Goal: Communication & Community: Answer question/provide support

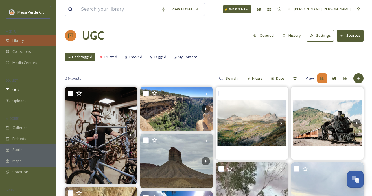
click at [30, 41] on div "Library" at bounding box center [28, 40] width 56 height 11
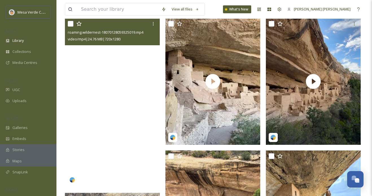
scroll to position [126, 0]
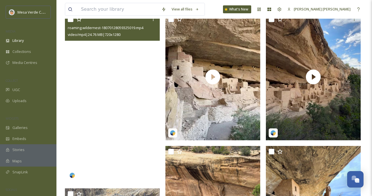
click at [126, 145] on video "roaming.wildernest-18070128059325019.mp4" at bounding box center [112, 98] width 95 height 169
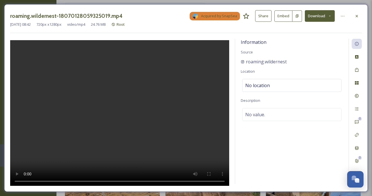
click at [264, 18] on button "Share" at bounding box center [263, 16] width 16 height 12
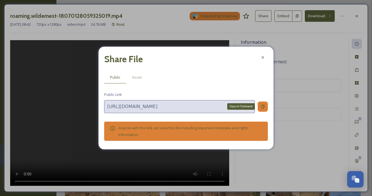
click at [262, 107] on icon at bounding box center [263, 106] width 5 height 5
click at [264, 56] on icon at bounding box center [263, 57] width 5 height 5
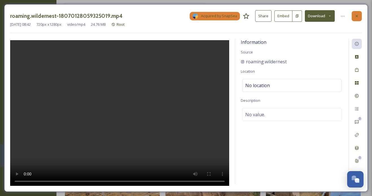
click at [358, 18] on icon at bounding box center [357, 16] width 5 height 5
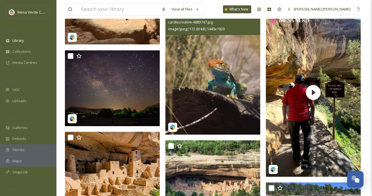
scroll to position [1061, 0]
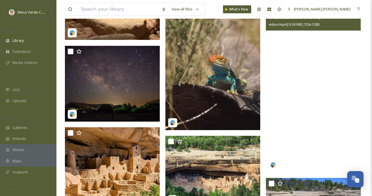
click at [294, 121] on video "ramchithudakshin-5787691.mp4" at bounding box center [313, 87] width 95 height 169
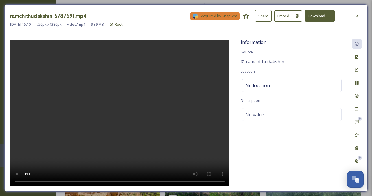
click at [362, 15] on div "ramchithudakshin-5787691.mp4 Acquired by SnapSea Share Embed Download [DATE] 15…" at bounding box center [186, 97] width 364 height 187
click at [355, 16] on icon at bounding box center [357, 16] width 5 height 5
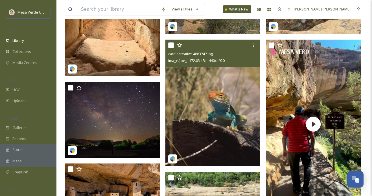
scroll to position [1020, 0]
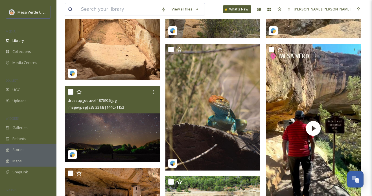
click at [70, 90] on input "checkbox" at bounding box center [71, 92] width 6 height 6
checkbox input "true"
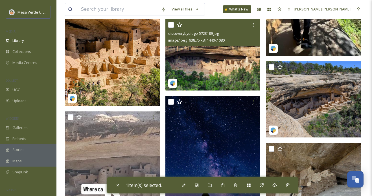
scroll to position [1177, 0]
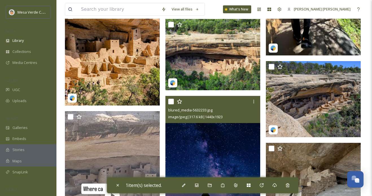
click at [172, 102] on input "checkbox" at bounding box center [171, 102] width 6 height 6
checkbox input "true"
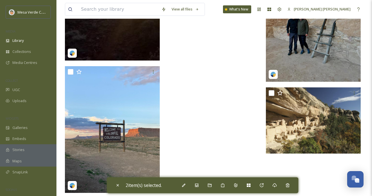
scroll to position [3548, 0]
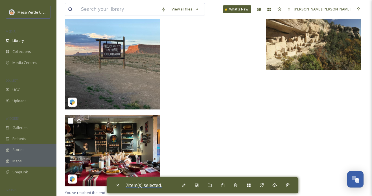
click at [148, 185] on span "2 item(s) selected." at bounding box center [144, 185] width 36 height 6
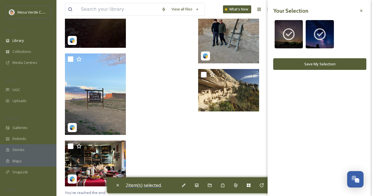
scroll to position [2316, 0]
click at [328, 60] on button "Save My Selection" at bounding box center [319, 64] width 93 height 12
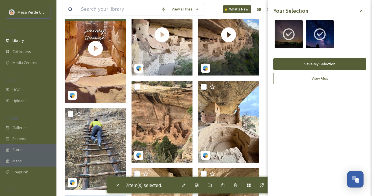
scroll to position [0, 0]
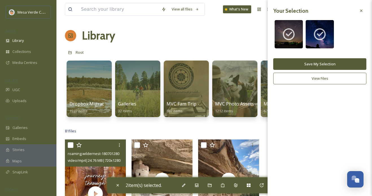
click at [360, 12] on icon at bounding box center [361, 10] width 5 height 5
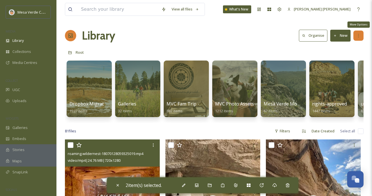
click at [361, 32] on div "More Options" at bounding box center [358, 35] width 10 height 10
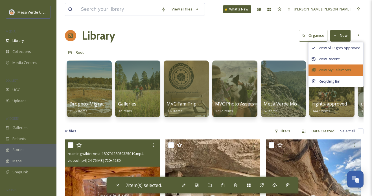
click at [336, 68] on span "View My Selections" at bounding box center [335, 69] width 32 height 5
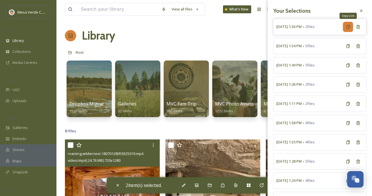
click at [347, 26] on icon at bounding box center [348, 27] width 5 height 5
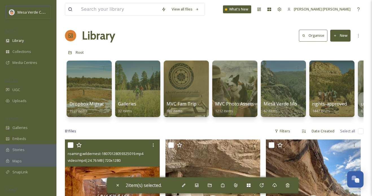
click at [231, 49] on div "Root" at bounding box center [214, 52] width 299 height 11
click at [136, 10] on input at bounding box center [118, 9] width 80 height 12
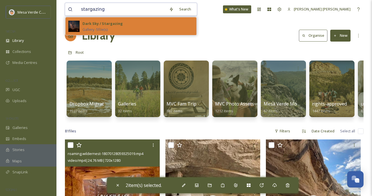
type input "stargazing"
click at [152, 26] on div "Dark Sky / Stargazing Gallery - 5 file(s)" at bounding box center [137, 26] width 111 height 12
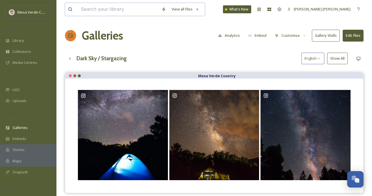
click at [120, 12] on input at bounding box center [118, 9] width 80 height 12
click at [37, 39] on div "Library" at bounding box center [28, 40] width 56 height 11
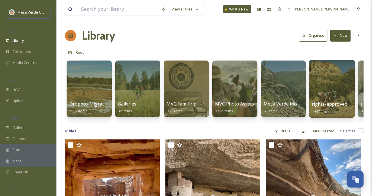
click at [324, 85] on div at bounding box center [332, 89] width 46 height 58
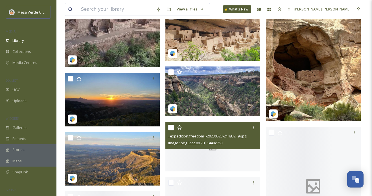
scroll to position [13339, 0]
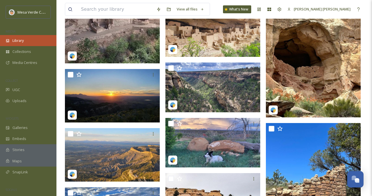
click at [27, 43] on div "Library" at bounding box center [28, 40] width 56 height 11
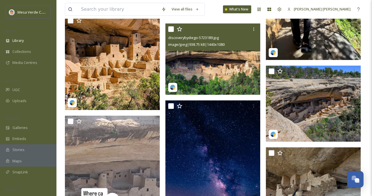
scroll to position [1173, 0]
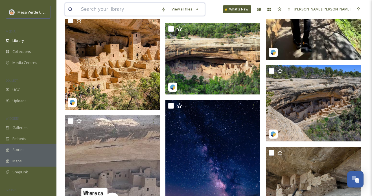
click at [124, 11] on input at bounding box center [118, 9] width 80 height 12
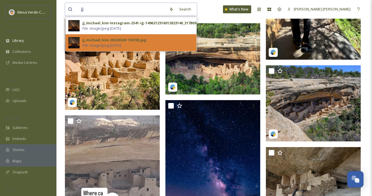
type input "jj"
click at [132, 40] on div "jj_michael_kim-20220328-150720.jpg" at bounding box center [114, 39] width 64 height 5
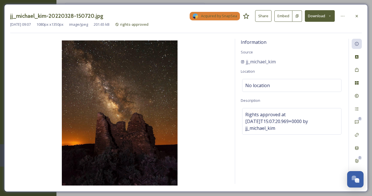
click at [265, 14] on button "Share" at bounding box center [263, 16] width 16 height 12
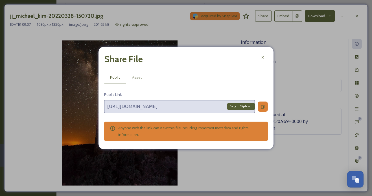
click at [264, 106] on icon at bounding box center [262, 106] width 3 height 4
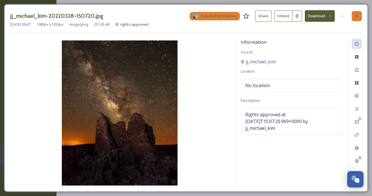
click at [355, 14] on icon at bounding box center [357, 16] width 5 height 5
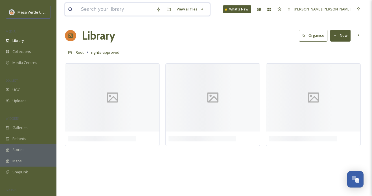
click at [88, 14] on input at bounding box center [115, 9] width 75 height 12
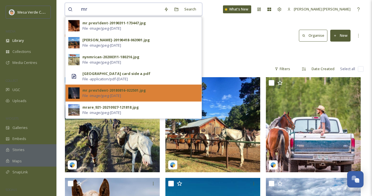
type input "mr"
click at [114, 90] on div "mr.pres1dent-20180816-022501.jpg" at bounding box center [114, 90] width 64 height 5
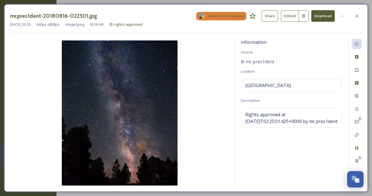
click at [272, 16] on button "Share" at bounding box center [270, 16] width 16 height 12
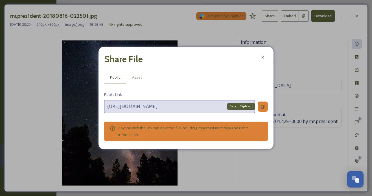
click at [260, 106] on div "Copy to Clipboard" at bounding box center [263, 106] width 10 height 10
click at [266, 55] on div at bounding box center [263, 57] width 10 height 10
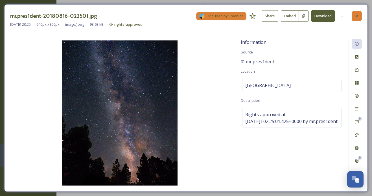
click at [356, 15] on icon at bounding box center [357, 16] width 5 height 5
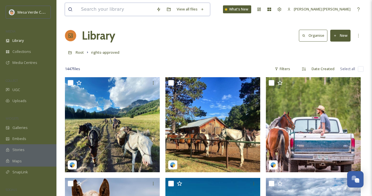
click at [104, 10] on input at bounding box center [115, 9] width 75 height 12
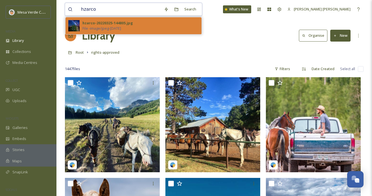
type input "hzarco"
click at [109, 21] on div "hzarco-20220325-144805.jpg" at bounding box center [107, 22] width 51 height 5
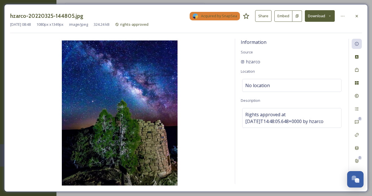
click at [264, 15] on button "Share" at bounding box center [263, 16] width 16 height 12
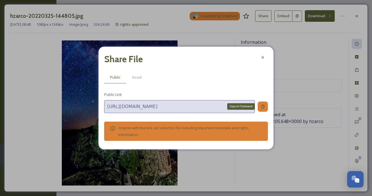
click at [263, 105] on icon at bounding box center [263, 106] width 5 height 5
click at [266, 60] on div at bounding box center [263, 57] width 10 height 10
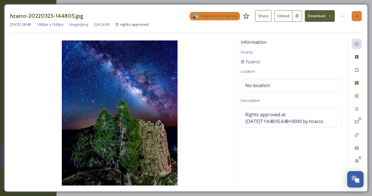
click at [355, 14] on icon at bounding box center [357, 16] width 5 height 5
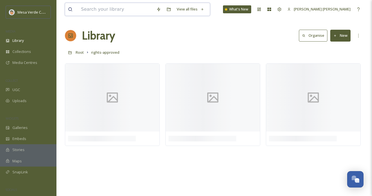
click at [100, 12] on input at bounding box center [115, 9] width 75 height 12
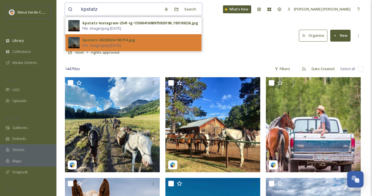
type input "kpstatz"
click at [142, 41] on div "kpstatz-20220324-183714.jpg File - image/jpeg - [DATE]" at bounding box center [140, 42] width 116 height 11
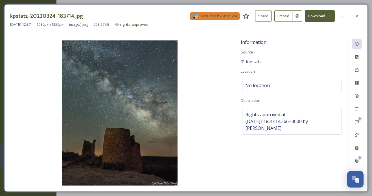
click at [261, 17] on button "Share" at bounding box center [263, 16] width 16 height 12
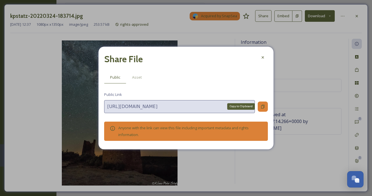
click at [265, 110] on div "Copy to Clipboard" at bounding box center [263, 106] width 10 height 10
click at [261, 107] on icon at bounding box center [263, 106] width 5 height 5
click at [263, 59] on icon at bounding box center [263, 57] width 5 height 5
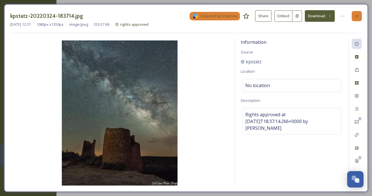
click at [355, 15] on icon at bounding box center [357, 16] width 5 height 5
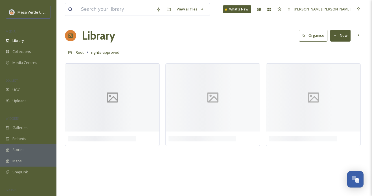
scroll to position [4, 0]
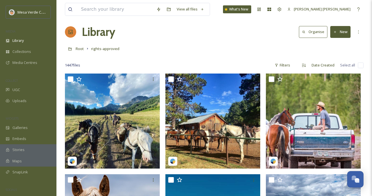
click at [21, 34] on div "MEDIA" at bounding box center [28, 31] width 56 height 7
click at [21, 37] on div "Library" at bounding box center [28, 40] width 56 height 11
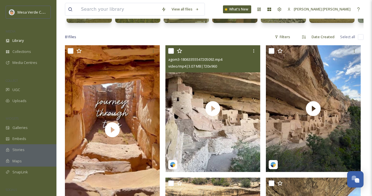
scroll to position [95, 0]
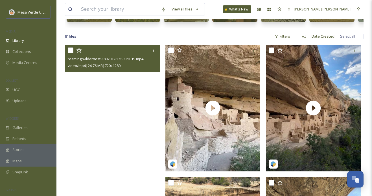
click at [107, 111] on video "roaming.wildernest-18070128059325019.mp4" at bounding box center [112, 129] width 95 height 169
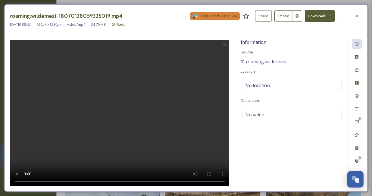
click at [264, 16] on button "Share" at bounding box center [263, 16] width 16 height 12
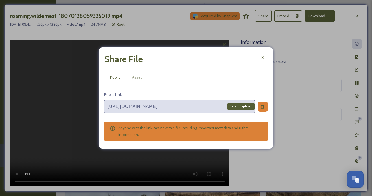
click at [263, 104] on icon at bounding box center [263, 106] width 5 height 5
click at [261, 105] on icon at bounding box center [263, 106] width 5 height 5
click at [262, 57] on icon at bounding box center [263, 57] width 5 height 5
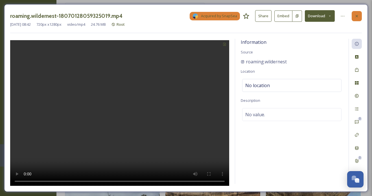
click at [353, 16] on div at bounding box center [357, 16] width 10 height 10
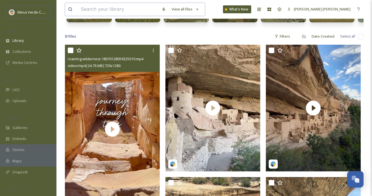
click at [120, 10] on input at bounding box center [118, 9] width 80 height 12
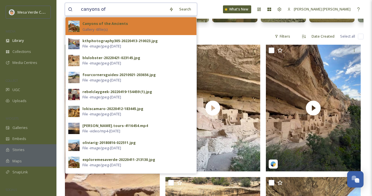
type input "canyons of"
click at [140, 24] on div "Canyons of the Ancients Gallery - 6 file(s)" at bounding box center [137, 26] width 111 height 12
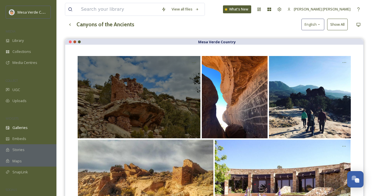
scroll to position [26, 0]
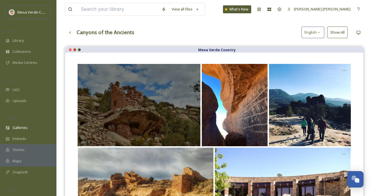
click at [176, 89] on div at bounding box center [139, 105] width 123 height 82
click at [193, 69] on icon at bounding box center [194, 70] width 5 height 5
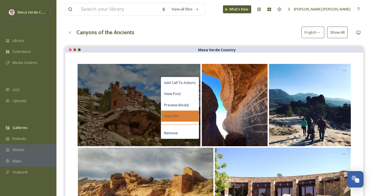
click at [179, 114] on div "View File" at bounding box center [180, 115] width 38 height 11
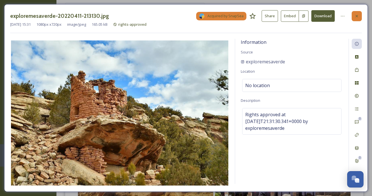
click at [356, 16] on icon at bounding box center [357, 16] width 2 height 2
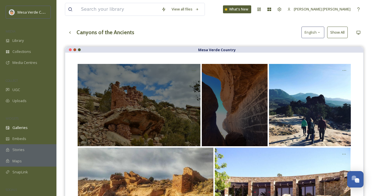
click at [230, 121] on div at bounding box center [235, 105] width 66 height 82
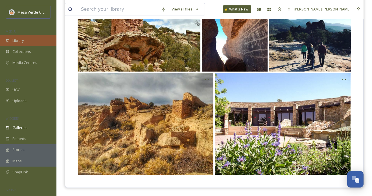
click at [34, 42] on div "Library" at bounding box center [28, 40] width 56 height 11
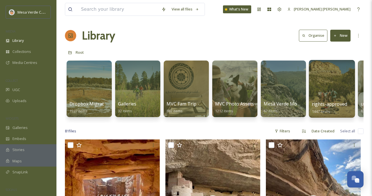
click at [323, 92] on div at bounding box center [332, 89] width 46 height 58
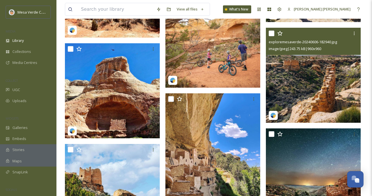
scroll to position [3147, 0]
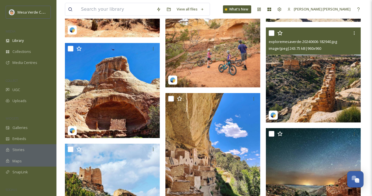
click at [272, 32] on input "checkbox" at bounding box center [272, 33] width 6 height 6
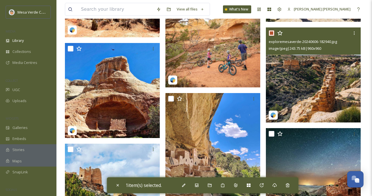
click at [272, 32] on input "checkbox" at bounding box center [272, 33] width 6 height 6
checkbox input "false"
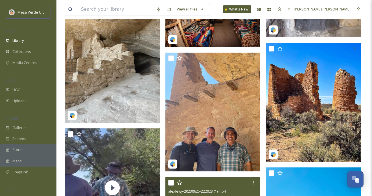
scroll to position [8803, 0]
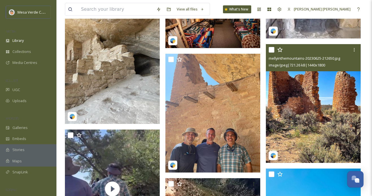
click at [271, 49] on input "checkbox" at bounding box center [272, 50] width 6 height 6
checkbox input "true"
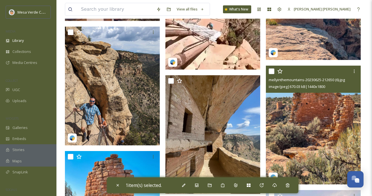
scroll to position [9031, 0]
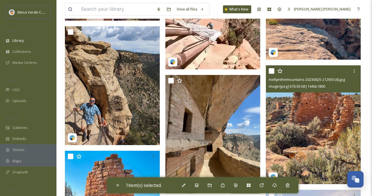
click at [271, 72] on input "checkbox" at bounding box center [272, 71] width 6 height 6
checkbox input "true"
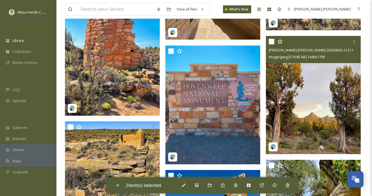
scroll to position [9186, 0]
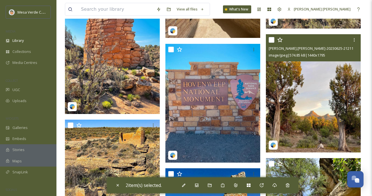
click at [271, 40] on input "checkbox" at bounding box center [272, 40] width 6 height 6
checkbox input "true"
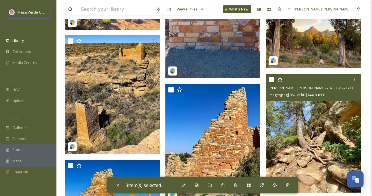
scroll to position [9269, 0]
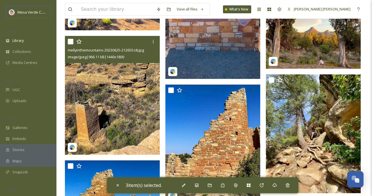
click at [70, 43] on input "checkbox" at bounding box center [71, 42] width 6 height 6
checkbox input "true"
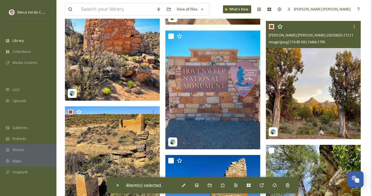
scroll to position [9198, 0]
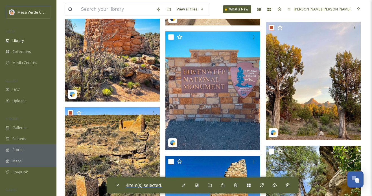
click at [154, 183] on span "4 item(s) selected." at bounding box center [144, 185] width 36 height 6
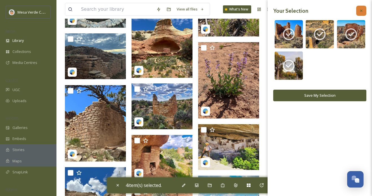
click at [360, 10] on icon at bounding box center [361, 10] width 5 height 5
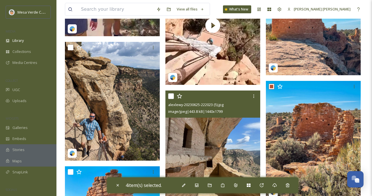
scroll to position [9015, 0]
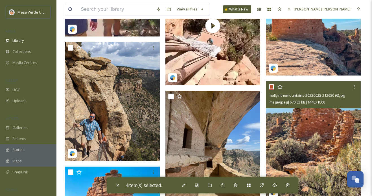
click at [271, 86] on input "checkbox" at bounding box center [272, 87] width 6 height 6
checkbox input "false"
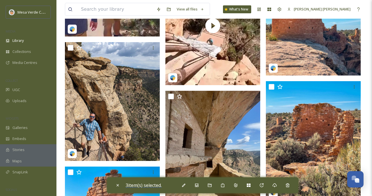
click at [154, 185] on span "3 item(s) selected." at bounding box center [144, 185] width 36 height 6
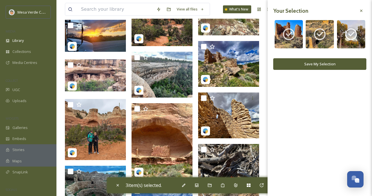
click at [299, 66] on button "Save My Selection" at bounding box center [319, 64] width 93 height 12
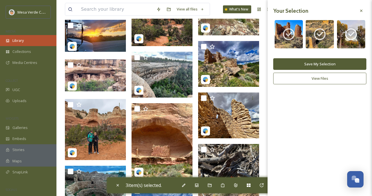
click at [19, 44] on div "Library" at bounding box center [28, 40] width 56 height 11
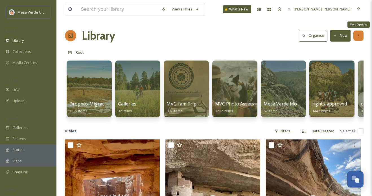
click at [358, 35] on icon at bounding box center [358, 35] width 5 height 5
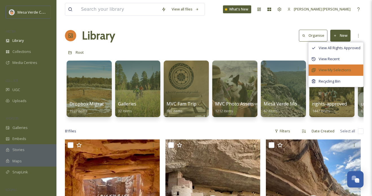
click at [321, 70] on span "View My Selections" at bounding box center [335, 69] width 32 height 5
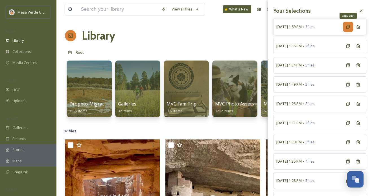
click at [348, 26] on icon at bounding box center [348, 27] width 5 height 5
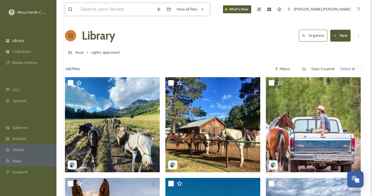
click at [91, 10] on input at bounding box center [115, 9] width 75 height 12
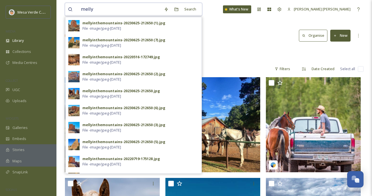
type input "melly"
click at [219, 27] on div "Library Organise New" at bounding box center [214, 35] width 299 height 17
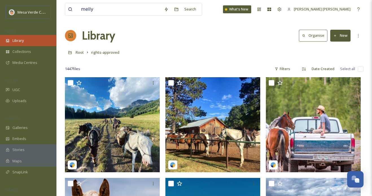
click at [30, 42] on div "Library" at bounding box center [28, 40] width 56 height 11
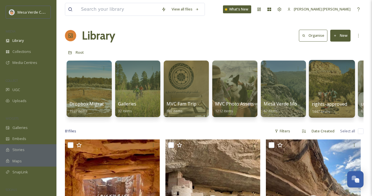
click at [326, 100] on div at bounding box center [332, 89] width 46 height 58
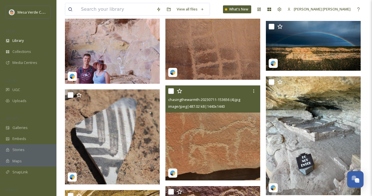
scroll to position [6910, 0]
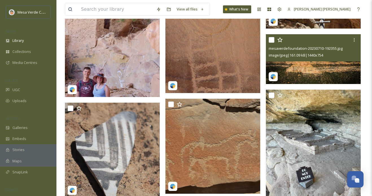
click at [272, 40] on input "checkbox" at bounding box center [272, 40] width 6 height 6
checkbox input "true"
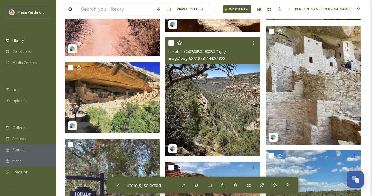
scroll to position [7556, 0]
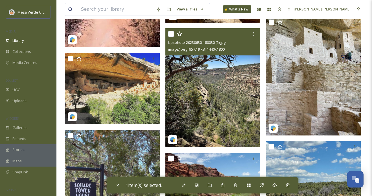
click at [172, 34] on input "checkbox" at bounding box center [171, 34] width 6 height 6
checkbox input "true"
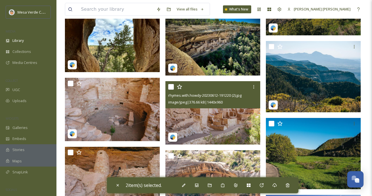
scroll to position [10078, 0]
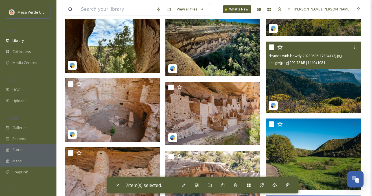
click at [272, 47] on input "checkbox" at bounding box center [272, 47] width 6 height 6
checkbox input "true"
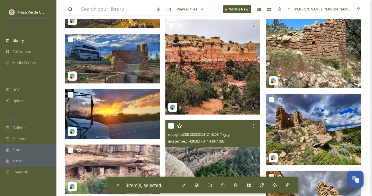
scroll to position [13532, 0]
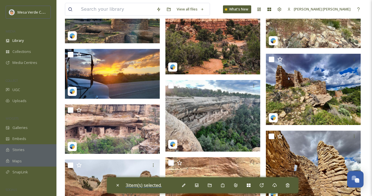
click at [156, 185] on span "3 item(s) selected." at bounding box center [144, 185] width 36 height 6
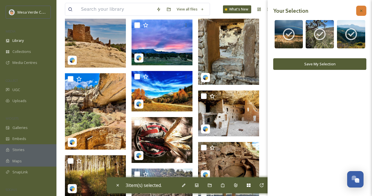
click at [360, 12] on icon at bounding box center [361, 10] width 5 height 5
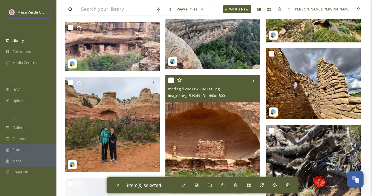
scroll to position [13619, 0]
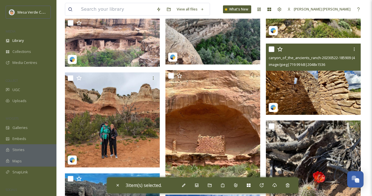
click at [271, 50] on input "checkbox" at bounding box center [272, 49] width 6 height 6
checkbox input "true"
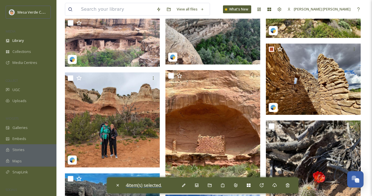
click at [156, 184] on span "4 item(s) selected." at bounding box center [144, 185] width 36 height 6
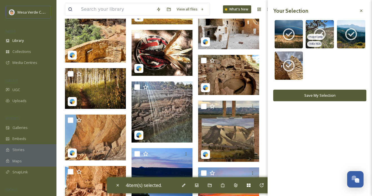
click at [322, 30] on icon at bounding box center [320, 34] width 12 height 12
checkbox input "false"
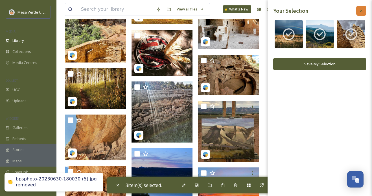
click at [361, 11] on icon at bounding box center [361, 11] width 2 height 2
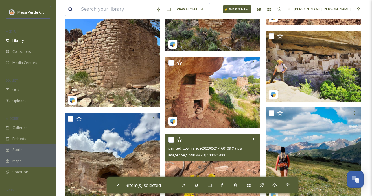
scroll to position [13958, 0]
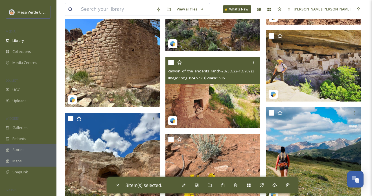
click at [171, 63] on input "checkbox" at bounding box center [171, 63] width 6 height 6
checkbox input "true"
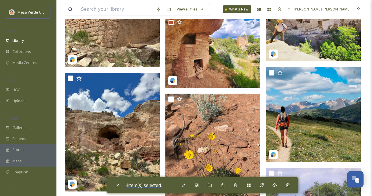
click at [151, 187] on span "4 item(s) selected." at bounding box center [144, 185] width 36 height 6
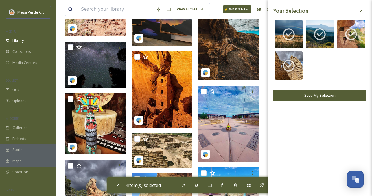
click at [307, 95] on button "Save My Selection" at bounding box center [319, 95] width 93 height 12
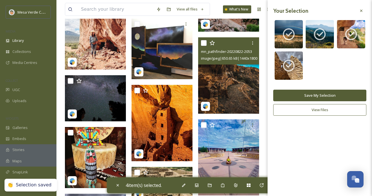
scroll to position [13964, 0]
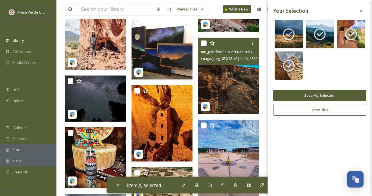
click at [205, 44] on input "checkbox" at bounding box center [204, 43] width 6 height 6
checkbox input "true"
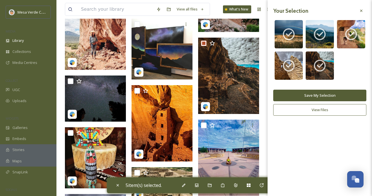
click at [327, 95] on button "Save My Selection" at bounding box center [319, 95] width 93 height 12
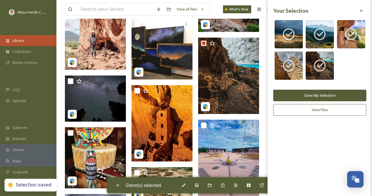
click at [19, 42] on span "Library" at bounding box center [17, 40] width 11 height 5
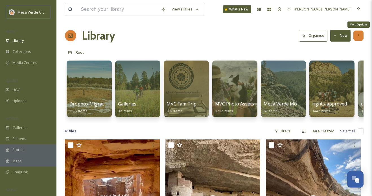
click at [357, 34] on icon at bounding box center [358, 35] width 5 height 5
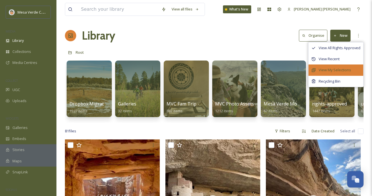
click at [329, 66] on div "View My Selections" at bounding box center [336, 69] width 55 height 11
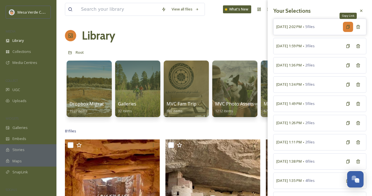
click at [349, 25] on icon at bounding box center [348, 27] width 5 height 5
click at [302, 27] on span "[DATE] 2:02 PM" at bounding box center [288, 26] width 25 height 5
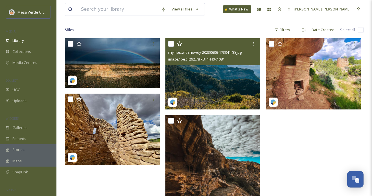
scroll to position [30, 0]
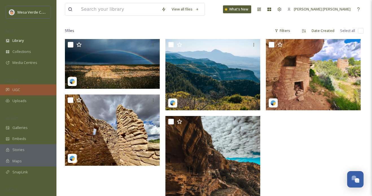
click at [32, 88] on div "UGC" at bounding box center [28, 89] width 56 height 11
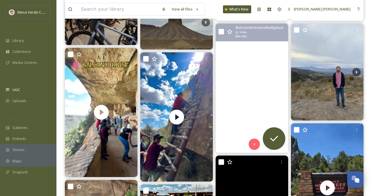
scroll to position [138, 0]
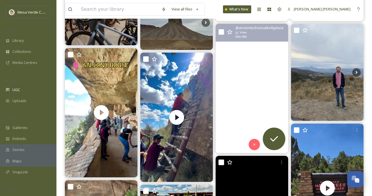
click at [258, 95] on video "The rain has come, skies are brilliant and the breezes have cooled. Perfect wea…" at bounding box center [252, 88] width 73 height 129
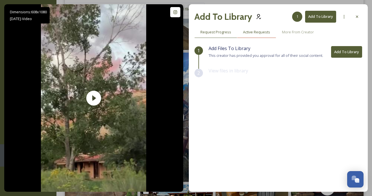
click at [261, 31] on span "Active Requests" at bounding box center [256, 31] width 27 height 5
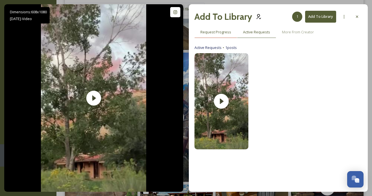
click at [220, 34] on span "Request Progress" at bounding box center [215, 31] width 31 height 5
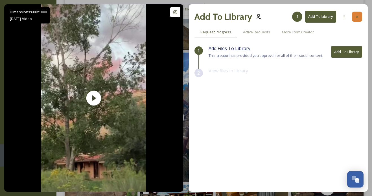
click at [358, 17] on icon at bounding box center [357, 17] width 2 height 2
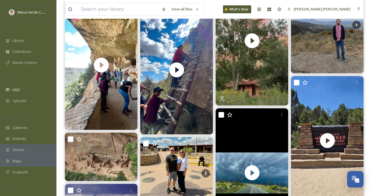
scroll to position [185, 0]
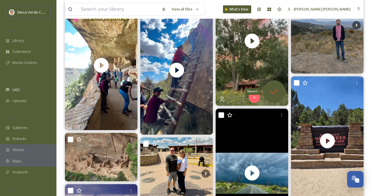
click at [274, 93] on icon at bounding box center [274, 92] width 8 height 6
click at [272, 90] on icon at bounding box center [273, 91] width 11 height 11
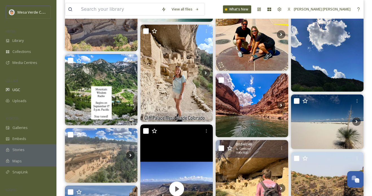
scroll to position [569, 0]
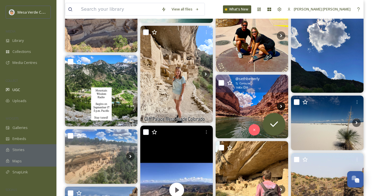
click at [279, 106] on icon at bounding box center [281, 106] width 8 height 8
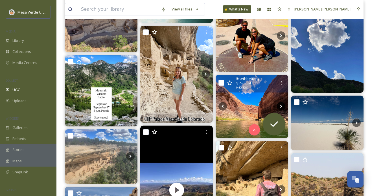
click at [279, 106] on icon at bounding box center [281, 106] width 8 height 8
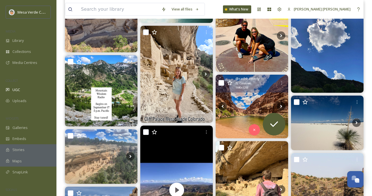
click at [228, 122] on img at bounding box center [252, 107] width 73 height 64
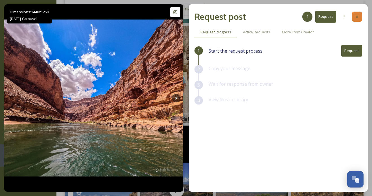
click at [358, 18] on icon at bounding box center [357, 16] width 5 height 5
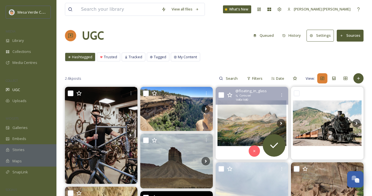
click at [262, 122] on img at bounding box center [252, 123] width 73 height 73
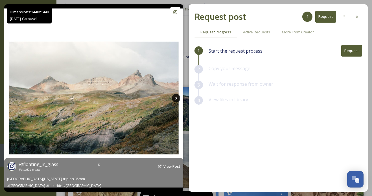
click at [176, 96] on icon at bounding box center [176, 98] width 8 height 8
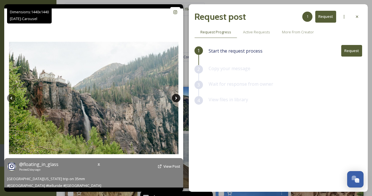
click at [176, 97] on icon at bounding box center [176, 97] width 2 height 3
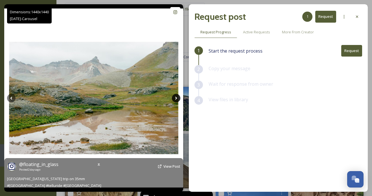
click at [176, 97] on icon at bounding box center [176, 97] width 2 height 3
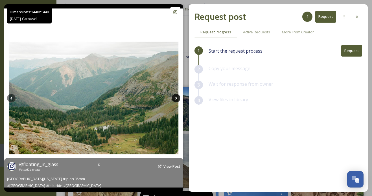
click at [176, 97] on icon at bounding box center [176, 97] width 2 height 3
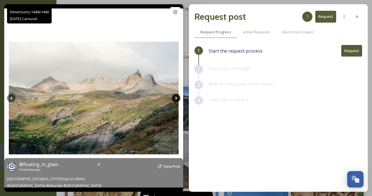
click at [176, 97] on icon at bounding box center [176, 97] width 2 height 3
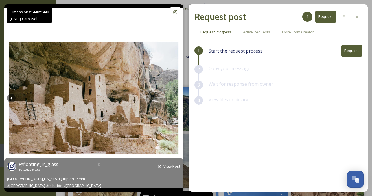
click at [176, 97] on icon at bounding box center [176, 97] width 2 height 3
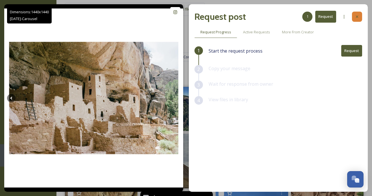
click at [357, 16] on icon at bounding box center [357, 17] width 2 height 2
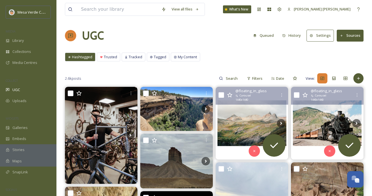
scroll to position [7, 0]
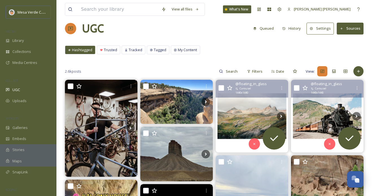
click at [309, 124] on img at bounding box center [327, 116] width 73 height 73
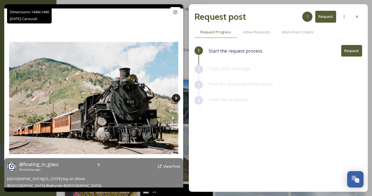
click at [176, 100] on icon at bounding box center [176, 98] width 8 height 8
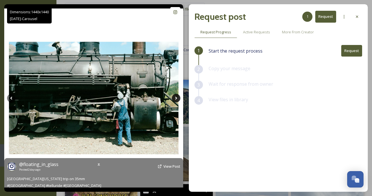
click at [176, 99] on icon at bounding box center [176, 97] width 2 height 3
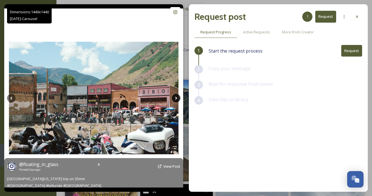
click at [176, 99] on icon at bounding box center [176, 97] width 2 height 3
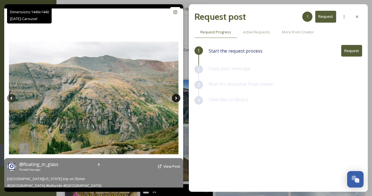
click at [176, 99] on icon at bounding box center [176, 97] width 2 height 3
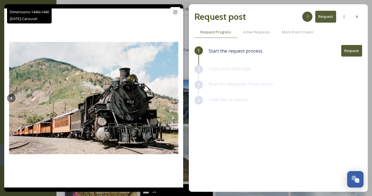
click at [347, 52] on button "Request" at bounding box center [351, 51] width 21 height 12
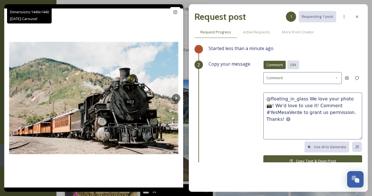
click at [292, 65] on span "DM" at bounding box center [293, 64] width 6 height 5
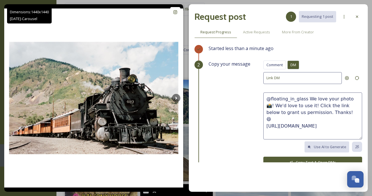
drag, startPoint x: 333, startPoint y: 112, endPoint x: 307, endPoint y: 99, distance: 28.5
click at [307, 99] on textarea "@floating_in_glass We love your photo 📸! We'd love to use it! Click the link be…" at bounding box center [312, 115] width 99 height 47
paste textarea "These photos are great, we hope y’all had a fun trip! We'd love to share these …"
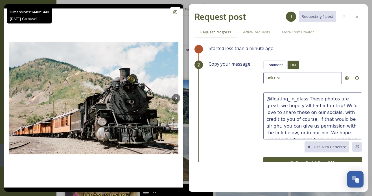
scroll to position [3, 0]
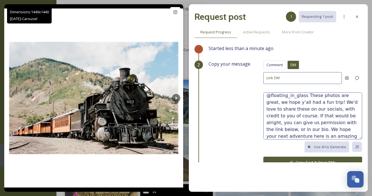
type textarea "@floating_in_glass These photos are great, we hope y’all had a fun trip! We'd l…"
click at [314, 159] on button "Copy Text & Open DMs" at bounding box center [312, 162] width 99 height 12
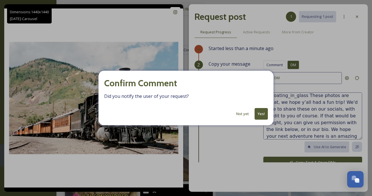
click at [259, 112] on button "Yes!" at bounding box center [261, 114] width 13 height 12
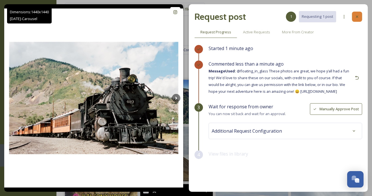
click at [358, 17] on icon at bounding box center [357, 16] width 5 height 5
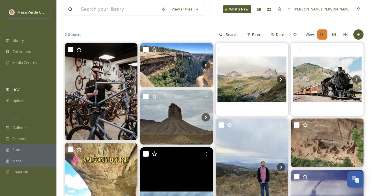
scroll to position [54, 0]
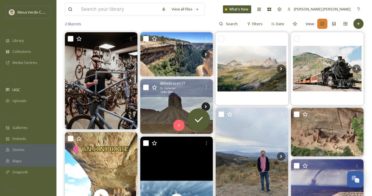
click at [204, 103] on icon at bounding box center [206, 106] width 8 height 8
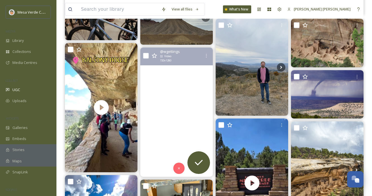
scroll to position [144, 0]
click at [184, 133] on video "Check out that awesome sky! Just after this we got an emergency alert system to…" at bounding box center [176, 111] width 73 height 129
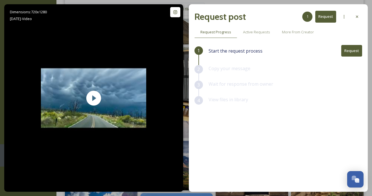
click at [354, 47] on button "Request" at bounding box center [351, 51] width 21 height 12
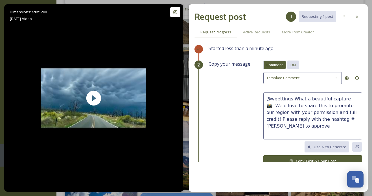
click at [295, 65] on span "DM" at bounding box center [293, 64] width 6 height 5
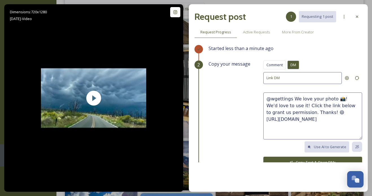
drag, startPoint x: 314, startPoint y: 111, endPoint x: 293, endPoint y: 98, distance: 24.5
click at [293, 98] on textarea "@wgettings We love your photo 📸! We'd love to use it! Click the link below to g…" at bounding box center [312, 115] width 99 height 47
paste textarea "This video is super cool! We'd love to share it on our socials, with credit to …"
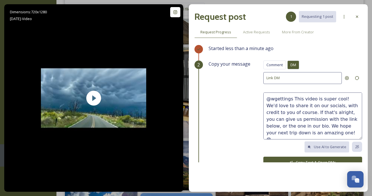
scroll to position [3, 0]
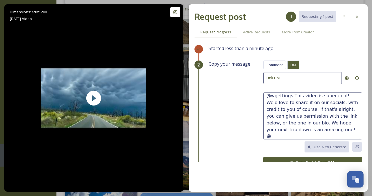
click at [346, 122] on textarea "@wgettings This video is super cool! We'd love to share it on our socials, with…" at bounding box center [312, 115] width 99 height 47
type textarea "@wgettings This video is super cool! We'd love to share it on our socials, with…"
click at [309, 161] on button "Copy Text & Open DMs" at bounding box center [312, 162] width 99 height 12
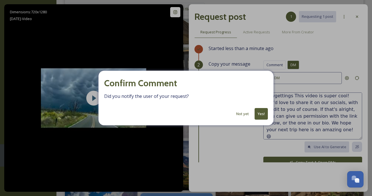
click at [263, 114] on button "Yes!" at bounding box center [261, 114] width 13 height 12
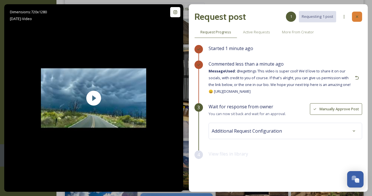
click at [358, 17] on icon at bounding box center [357, 16] width 5 height 5
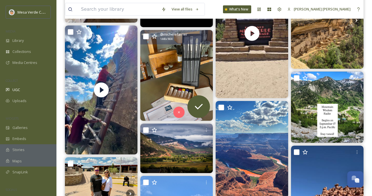
scroll to position [311, 0]
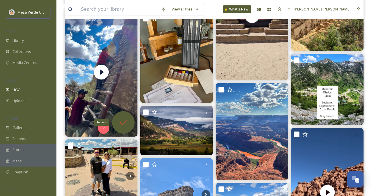
click at [121, 119] on icon at bounding box center [123, 122] width 11 height 11
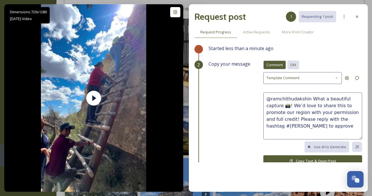
click at [294, 67] on span "DM" at bounding box center [293, 64] width 6 height 5
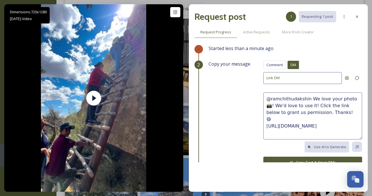
drag, startPoint x: 333, startPoint y: 111, endPoint x: 309, endPoint y: 98, distance: 27.0
click at [309, 98] on textarea "@ramchithudakshin We love your photo 📸! We'd love to use it! Click the link bel…" at bounding box center [312, 115] width 99 height 47
paste textarea "This video is super cool! We'd love to share it on our socials, with credit to …"
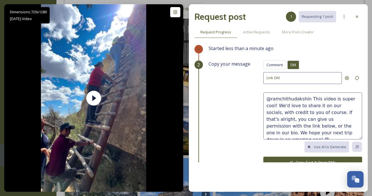
scroll to position [7, 0]
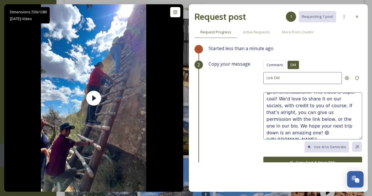
click at [277, 126] on textarea "@ramchithudakshin This video is super cool! We'd love to share it on our social…" at bounding box center [312, 115] width 99 height 47
drag, startPoint x: 304, startPoint y: 127, endPoint x: 287, endPoint y: 126, distance: 16.9
click at [287, 126] on textarea "@ramchithudakshin This video is super cool! We'd love to share it on our social…" at bounding box center [312, 115] width 99 height 47
click at [322, 126] on textarea "@ramchithudakshin This video is super cool! We'd love to share it on our social…" at bounding box center [312, 115] width 99 height 47
type textarea "@ramchithudakshin This video is super cool! We'd love to share it on our social…"
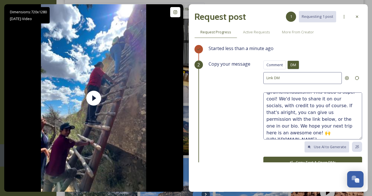
click at [294, 160] on button "Copy Text & Open DMs" at bounding box center [312, 162] width 99 height 12
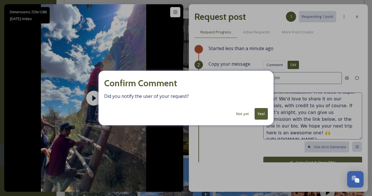
click at [263, 115] on button "Yes!" at bounding box center [261, 114] width 13 height 12
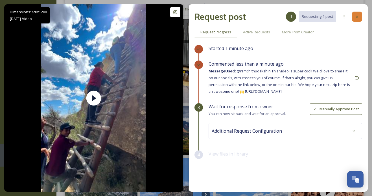
click at [353, 16] on div at bounding box center [357, 17] width 10 height 10
